Goal: Transaction & Acquisition: Download file/media

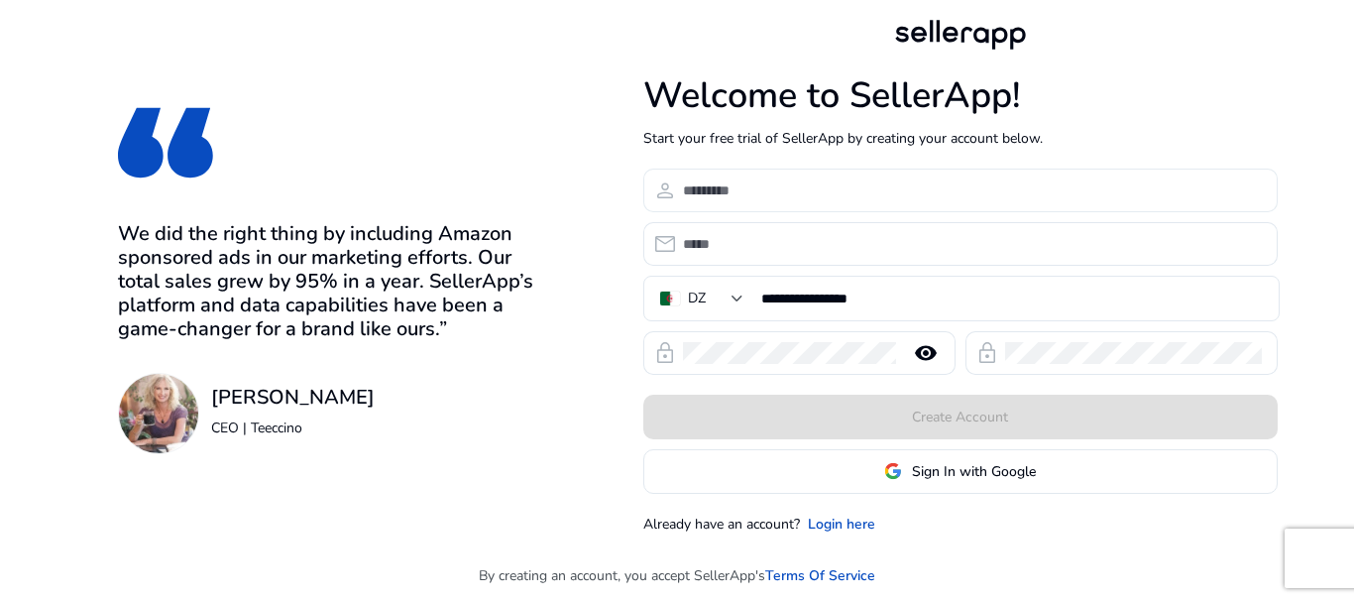
click at [771, 196] on input at bounding box center [972, 190] width 579 height 22
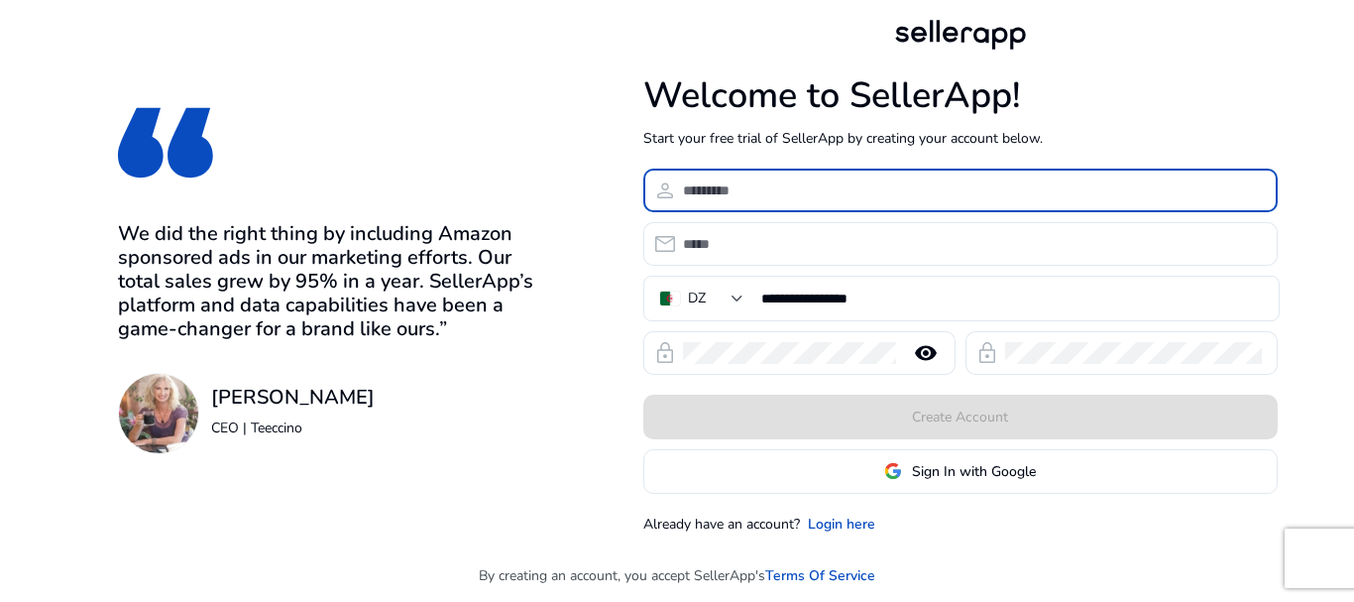
click at [771, 196] on input at bounding box center [972, 190] width 579 height 22
type input "**********"
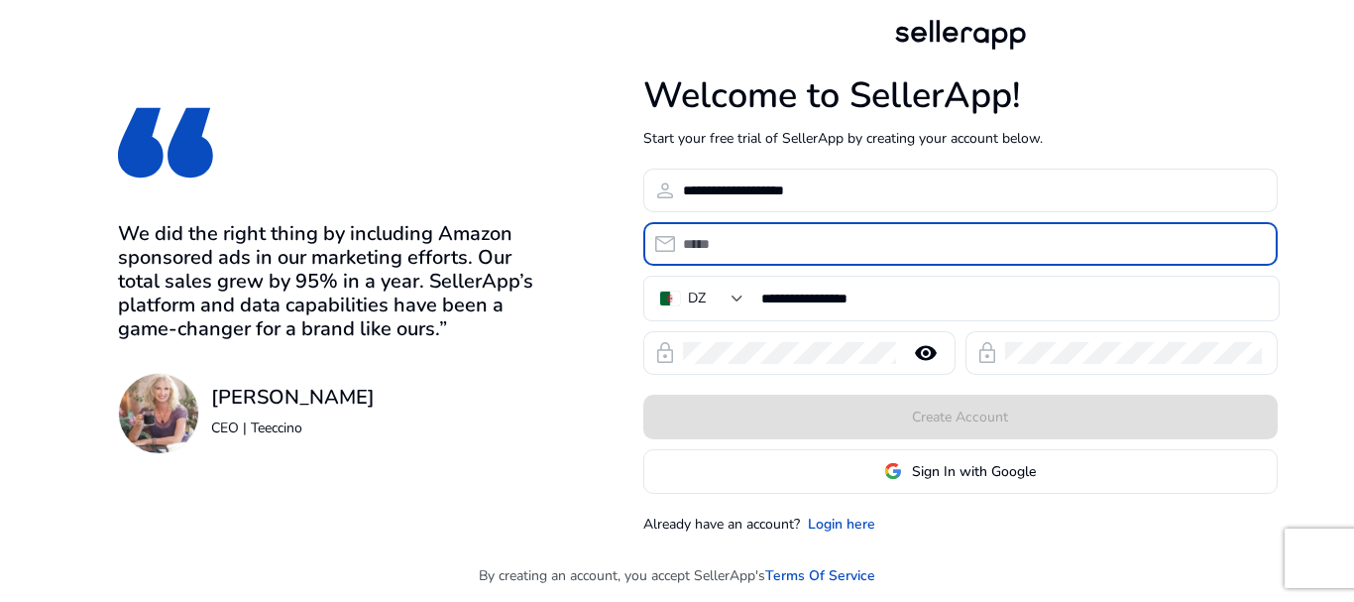
click at [772, 244] on input "email" at bounding box center [972, 244] width 579 height 22
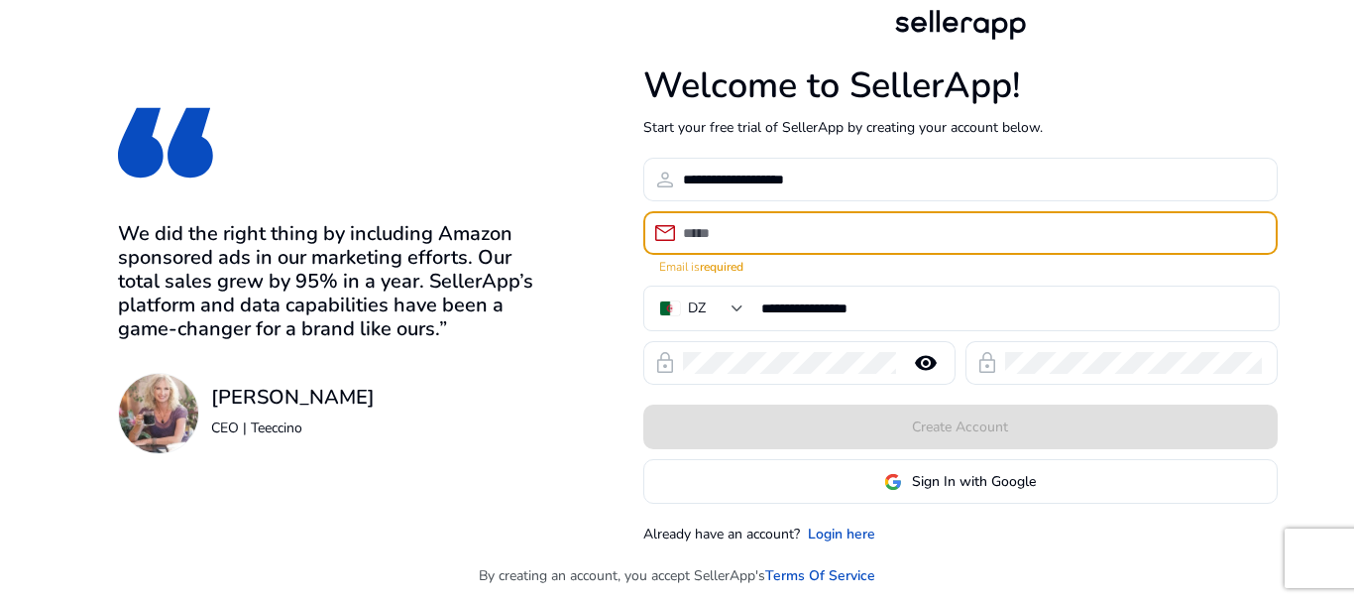
paste input "**********"
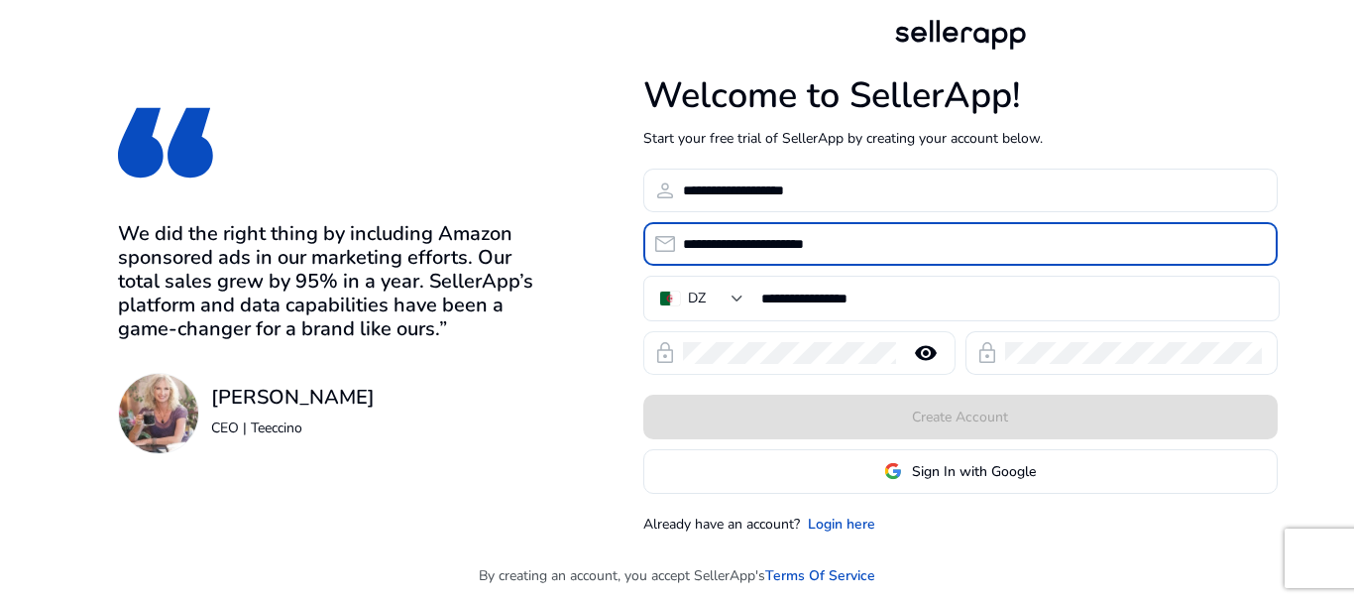
type input "**********"
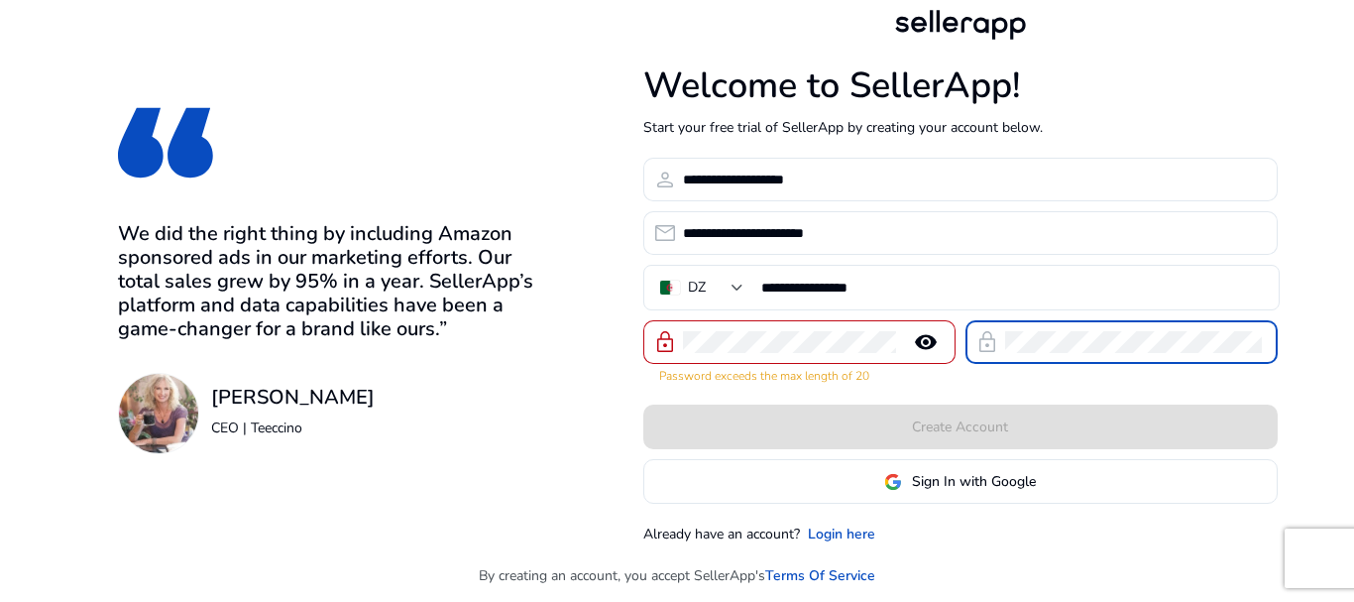
click at [925, 342] on mat-icon "remove_red_eye" at bounding box center [926, 342] width 48 height 24
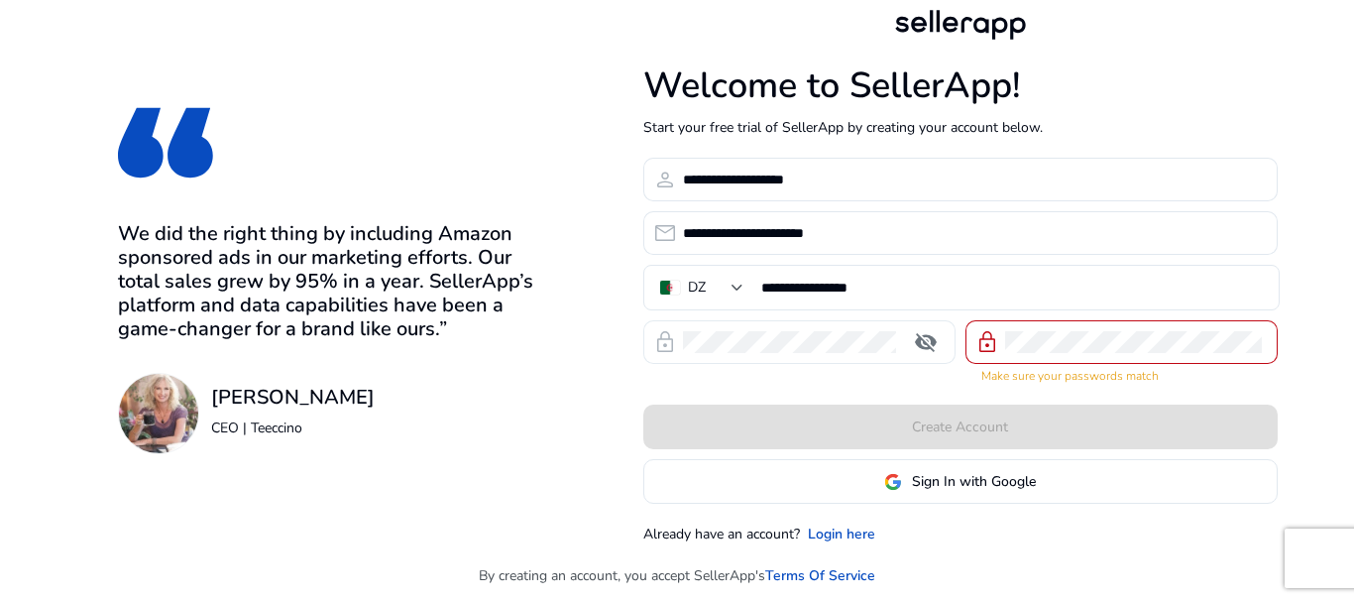
click at [934, 339] on mat-icon "visibility_off" at bounding box center [926, 342] width 48 height 24
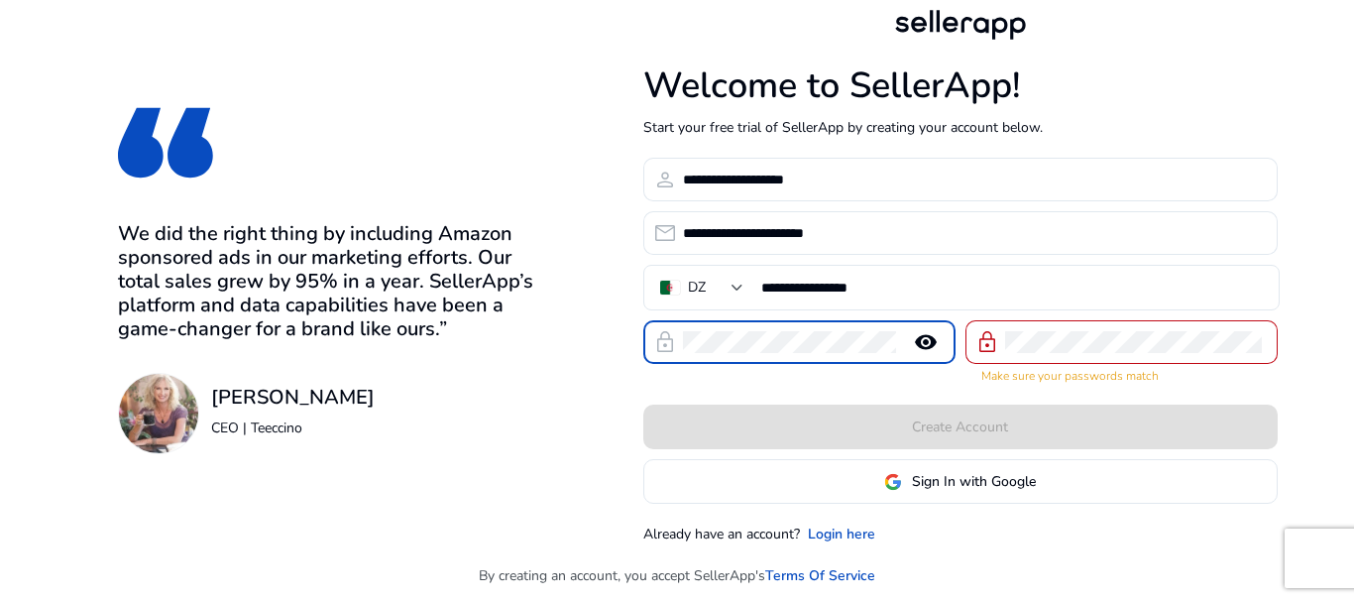
click at [920, 337] on mat-icon "remove_red_eye" at bounding box center [926, 342] width 48 height 24
click at [877, 381] on div "lock visibility_off" at bounding box center [799, 352] width 312 height 64
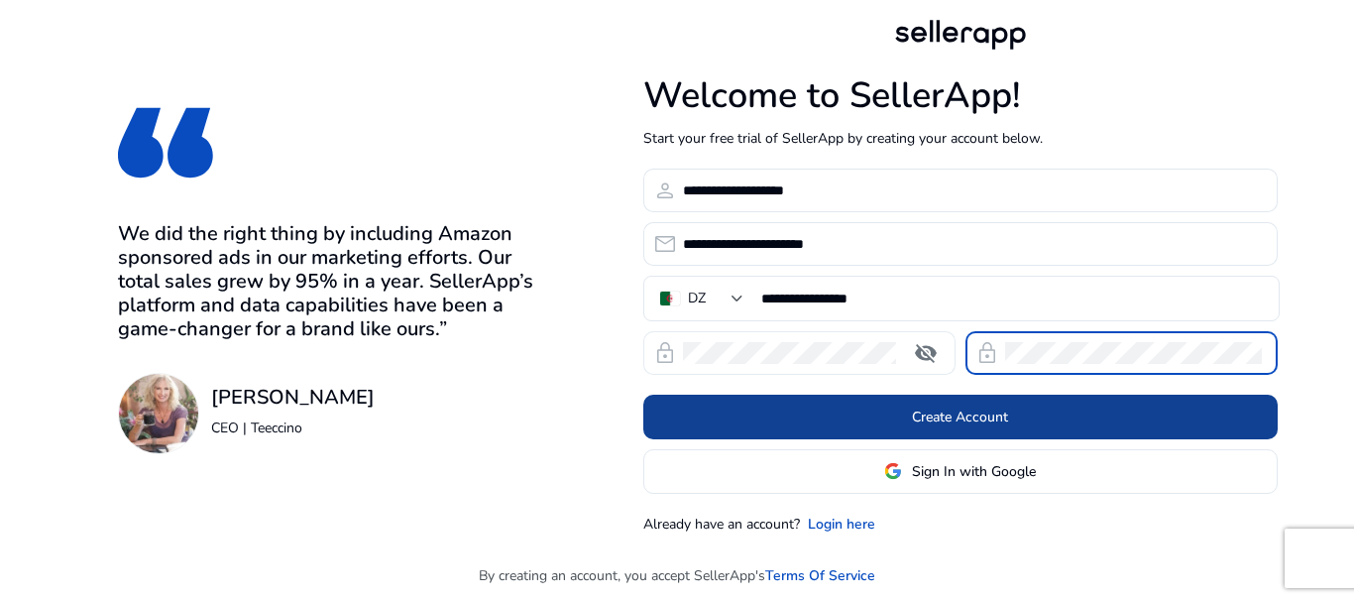
click at [813, 409] on span at bounding box center [960, 417] width 634 height 48
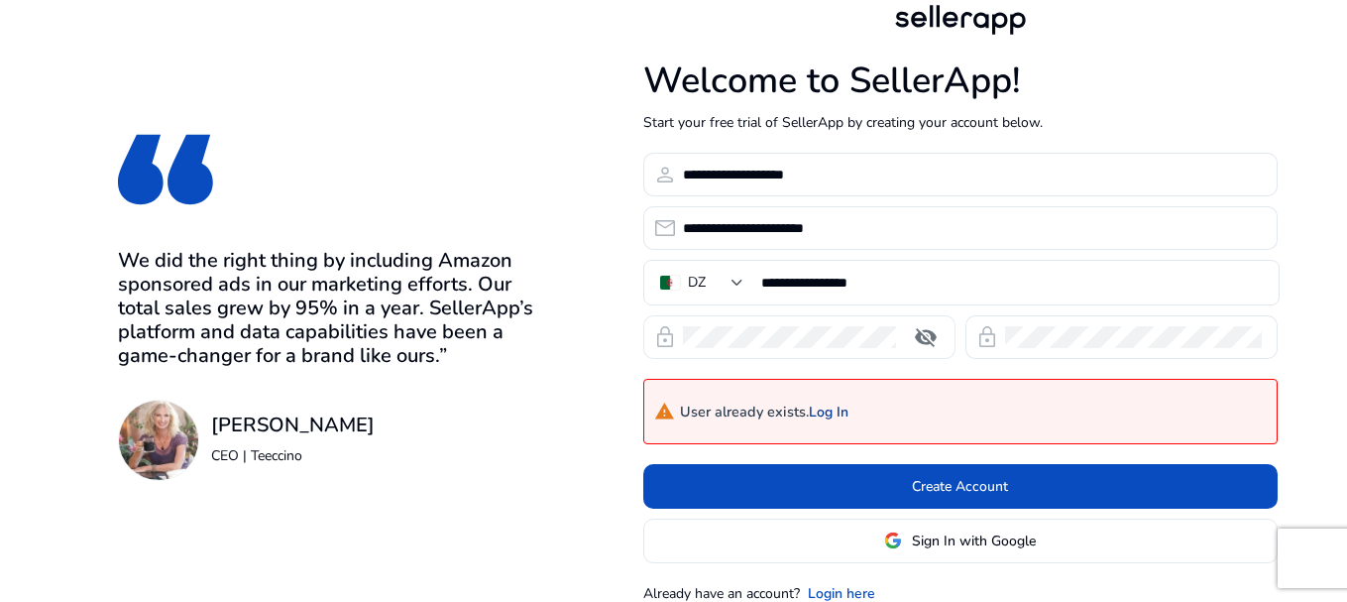
click at [837, 410] on link "Log In" at bounding box center [829, 412] width 40 height 17
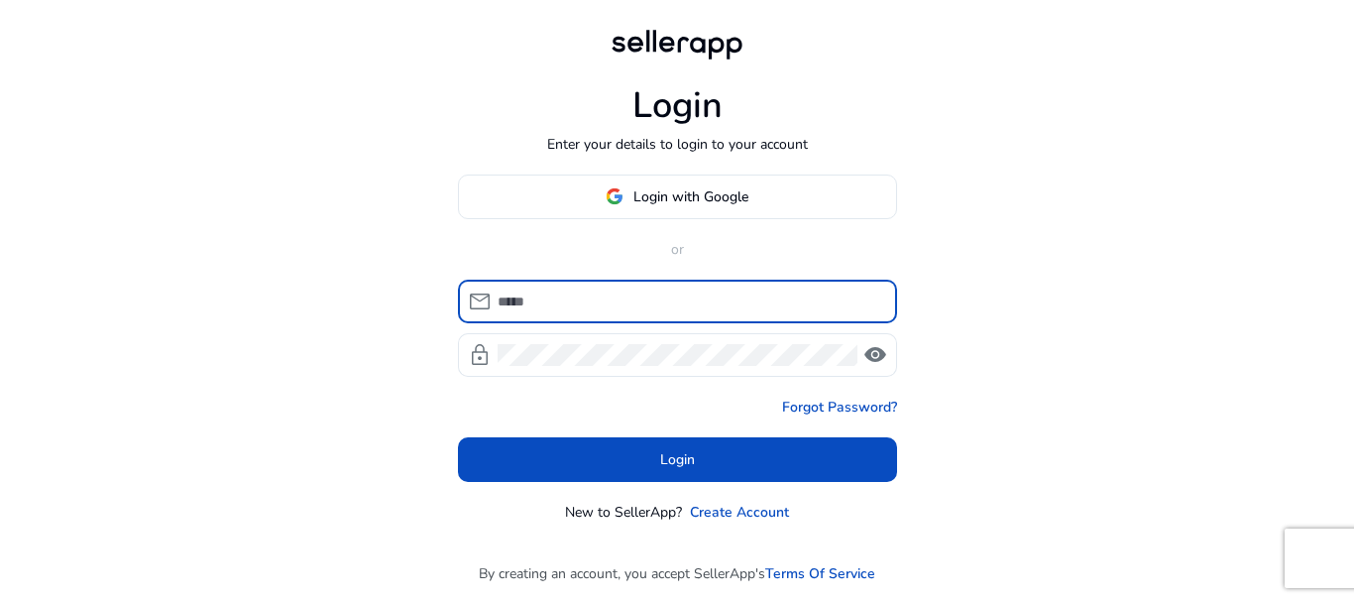
click at [589, 304] on input at bounding box center [690, 301] width 384 height 22
click at [589, 195] on span at bounding box center [677, 196] width 437 height 48
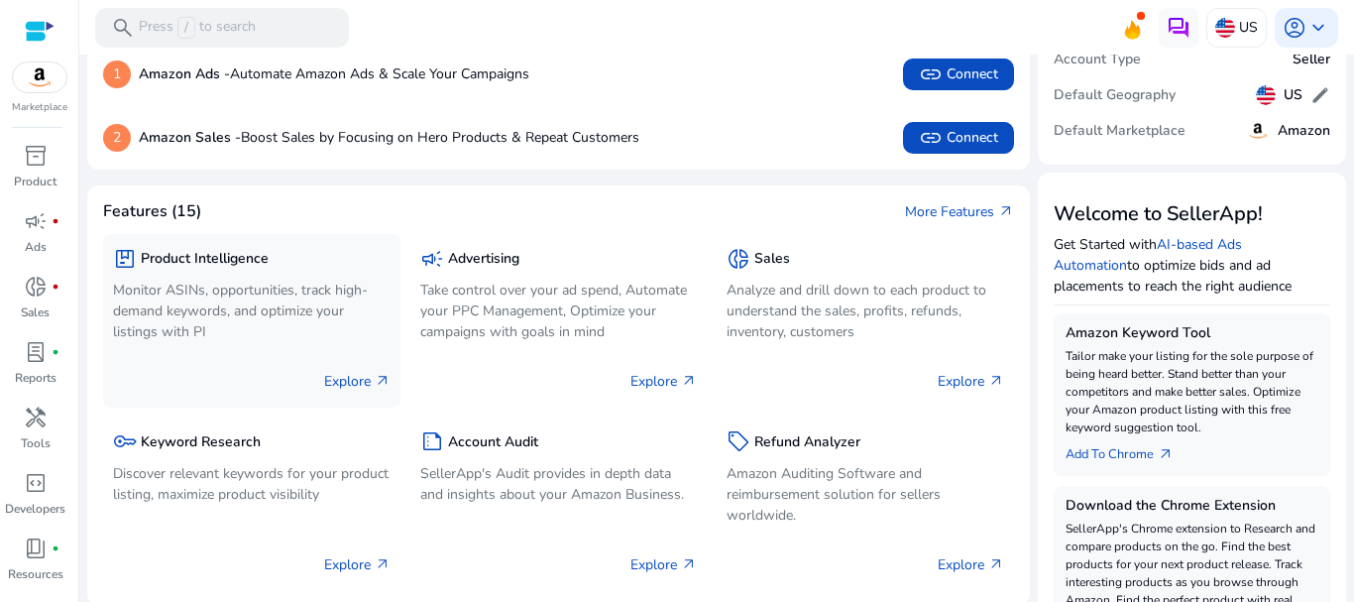
scroll to position [297, 0]
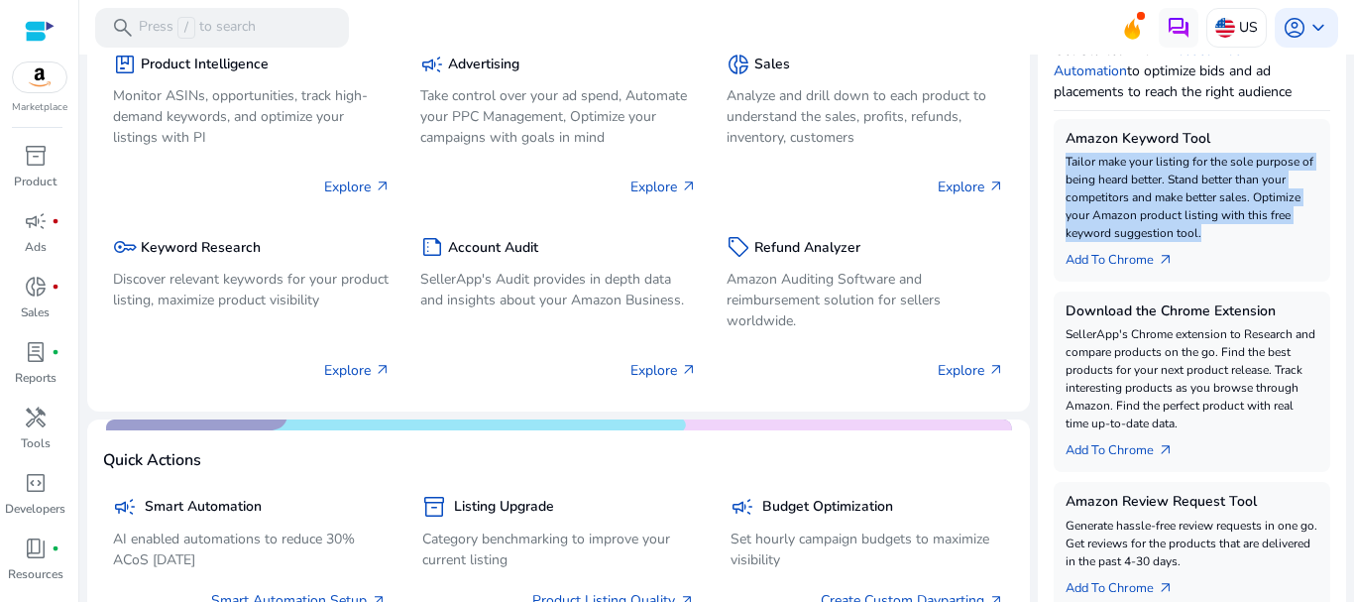
drag, startPoint x: 1253, startPoint y: 235, endPoint x: 1062, endPoint y: 165, distance: 203.8
click at [1066, 165] on p "Tailor make your listing for the sole purpose of being heard better. Stand bett…" at bounding box center [1193, 197] width 254 height 89
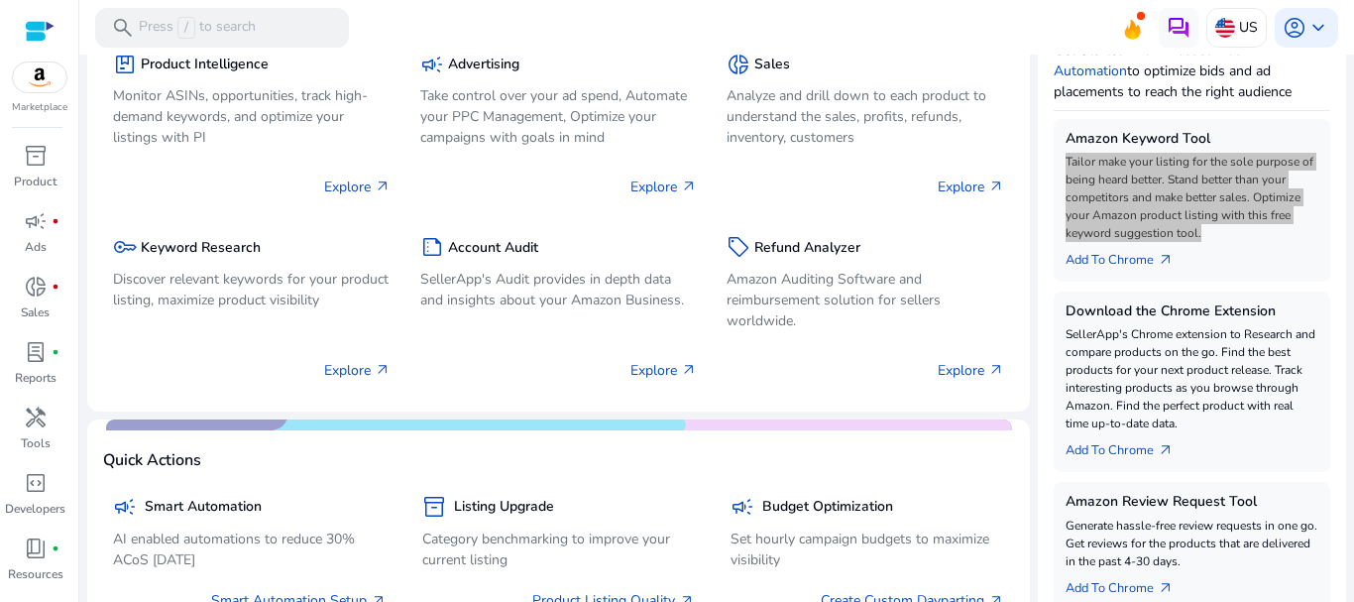
scroll to position [0, 0]
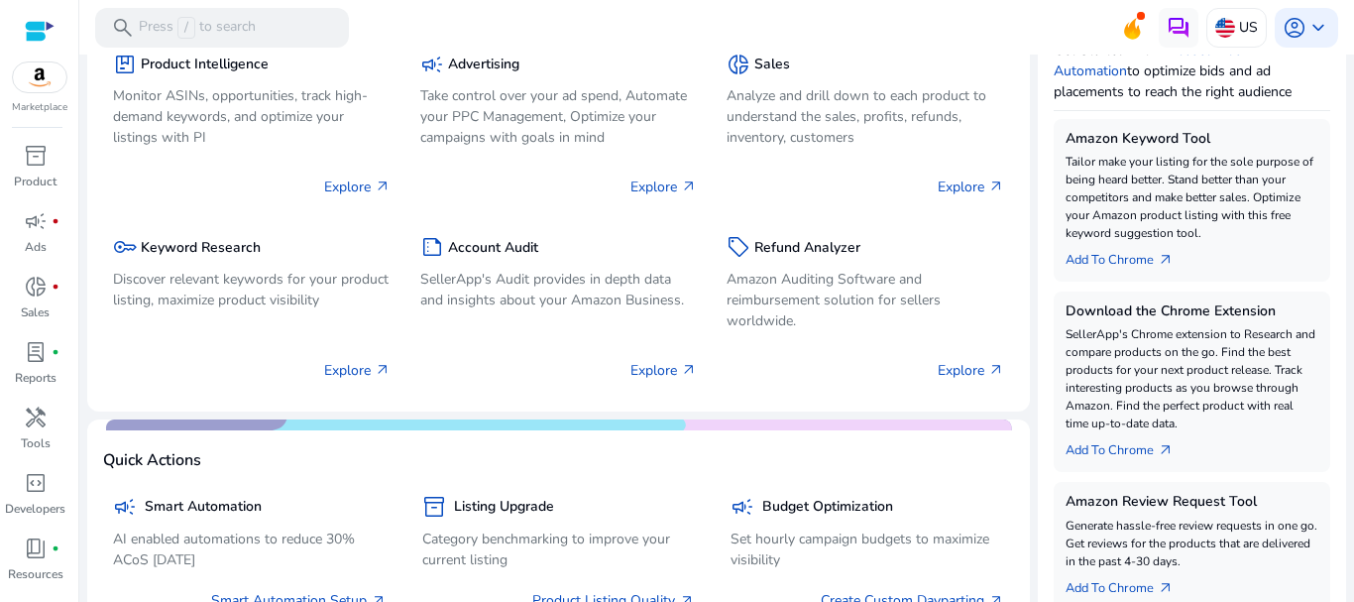
click at [1262, 409] on p "SellerApp's Chrome extension to Research and compare products on the go. Find t…" at bounding box center [1193, 378] width 254 height 107
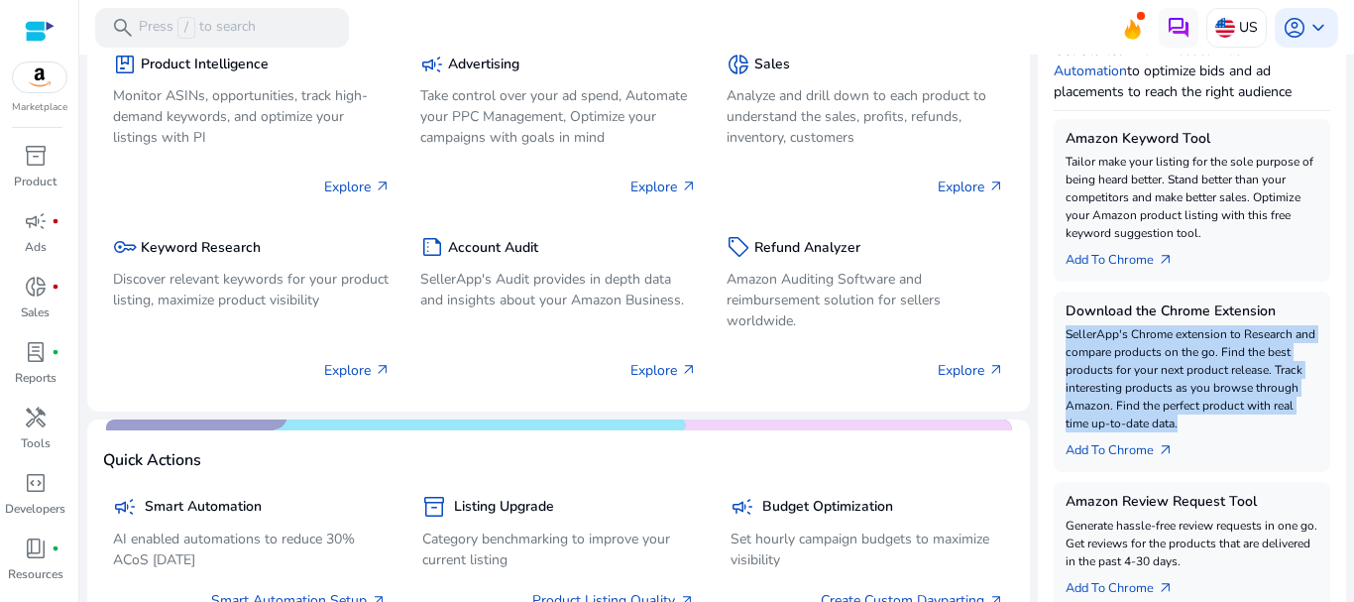
drag, startPoint x: 1184, startPoint y: 420, endPoint x: 1054, endPoint y: 337, distance: 155.1
click at [1054, 337] on div "Download the Chrome Extension SellerApp's Chrome extension to Research and comp…" at bounding box center [1193, 381] width 278 height 180
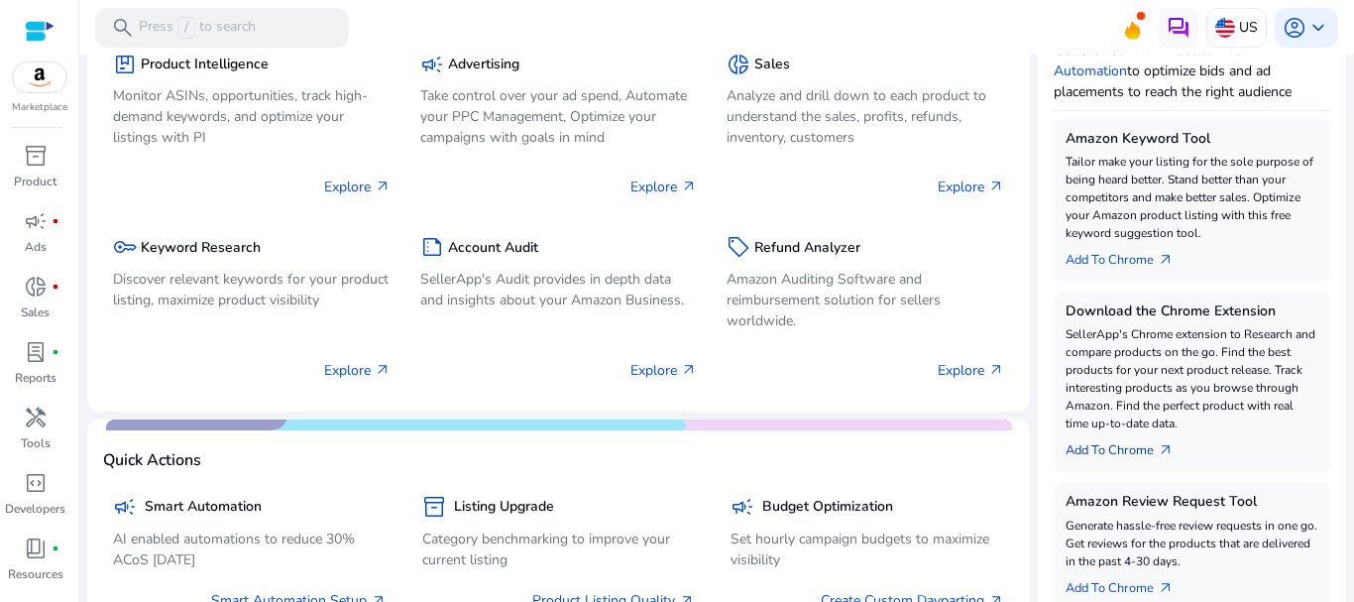
click at [1116, 452] on link "Add To Chrome arrow_outward" at bounding box center [1128, 446] width 124 height 28
click at [1158, 448] on span "arrow_outward" at bounding box center [1166, 450] width 16 height 16
click at [1082, 448] on link "Add To Chrome arrow_outward" at bounding box center [1128, 446] width 124 height 28
